Goal: Information Seeking & Learning: Learn about a topic

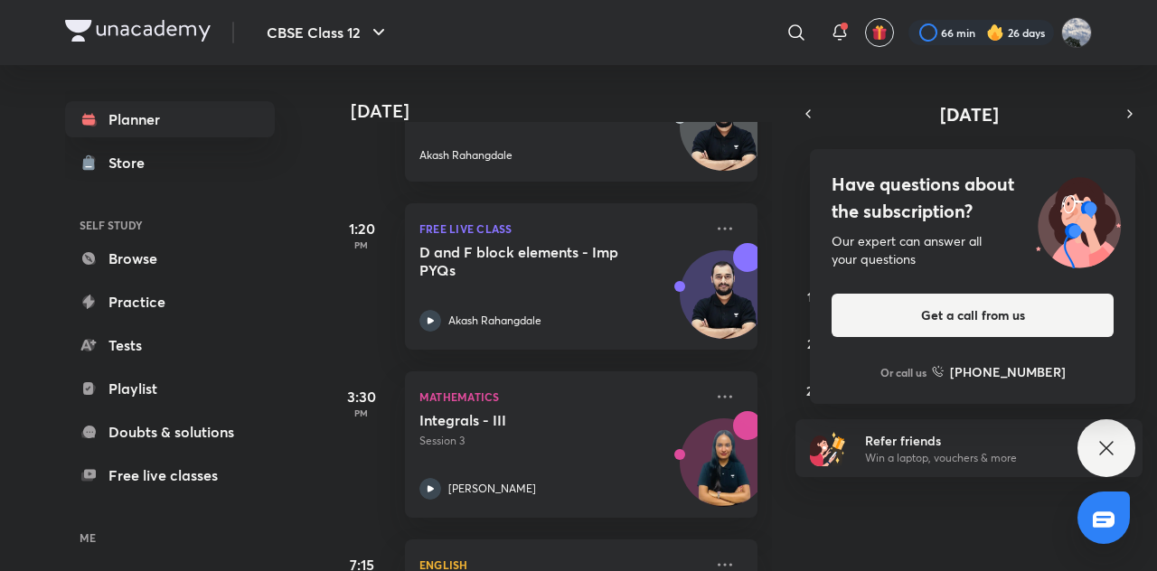
click at [597, 46] on div "​" at bounding box center [648, 32] width 333 height 43
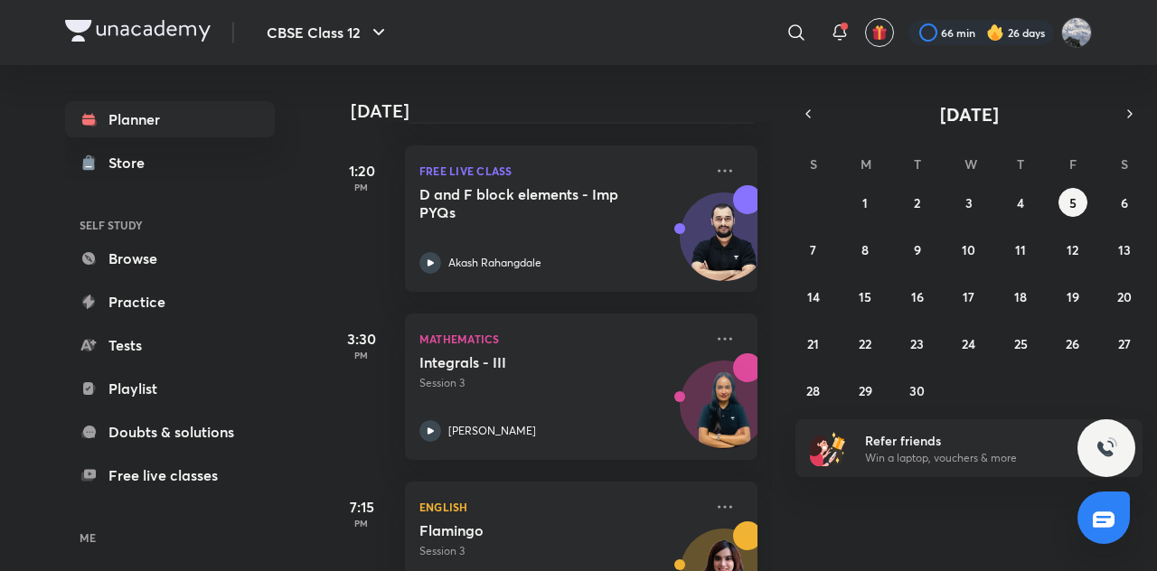
scroll to position [335, 0]
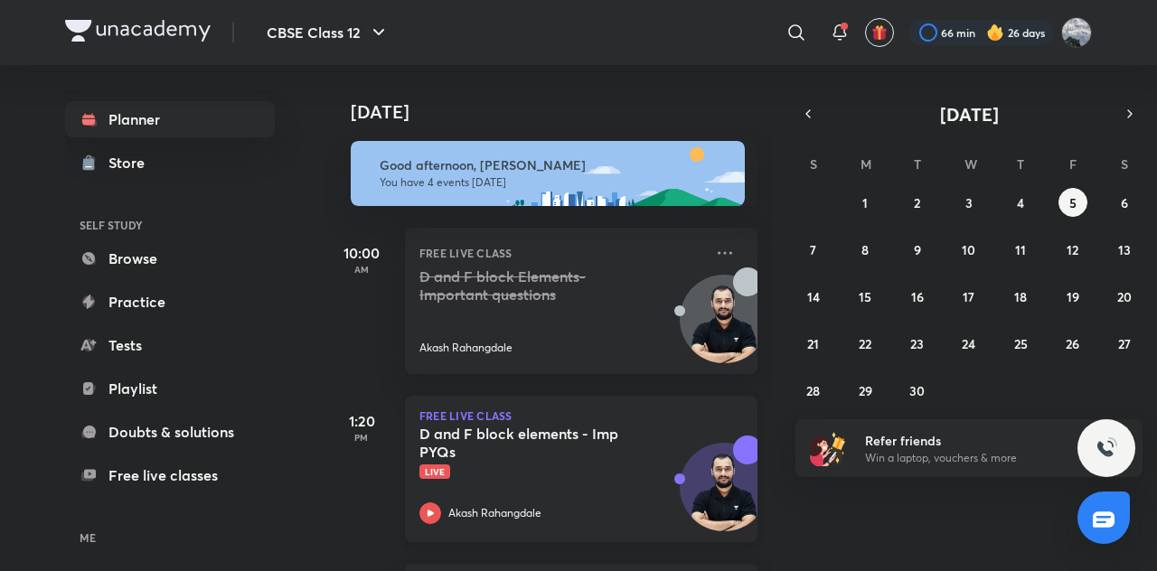
click at [540, 434] on h5 "D and F block elements - Imp PYQs" at bounding box center [531, 443] width 225 height 36
